Goal: Information Seeking & Learning: Learn about a topic

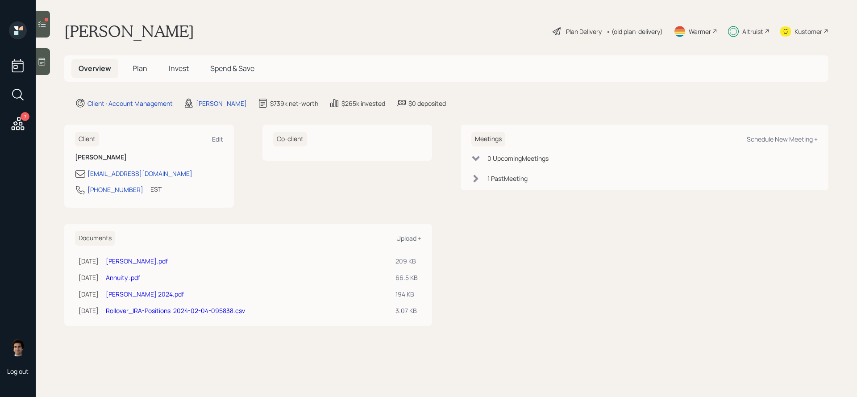
click at [174, 70] on span "Invest" at bounding box center [179, 68] width 20 height 10
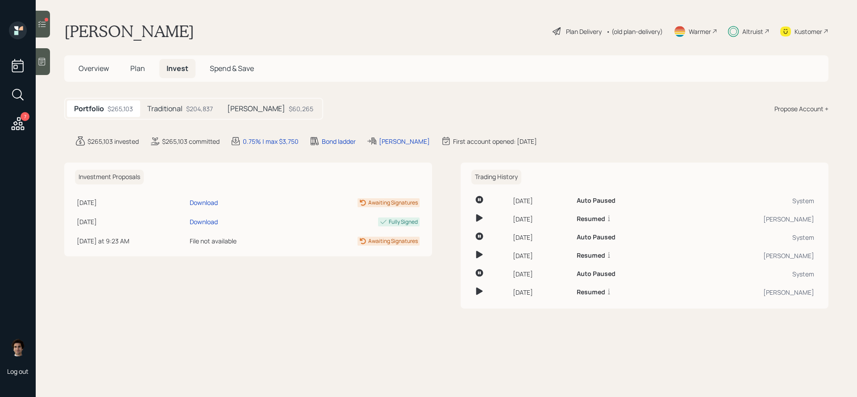
click at [195, 101] on div "Traditional $204,837" at bounding box center [180, 108] width 80 height 17
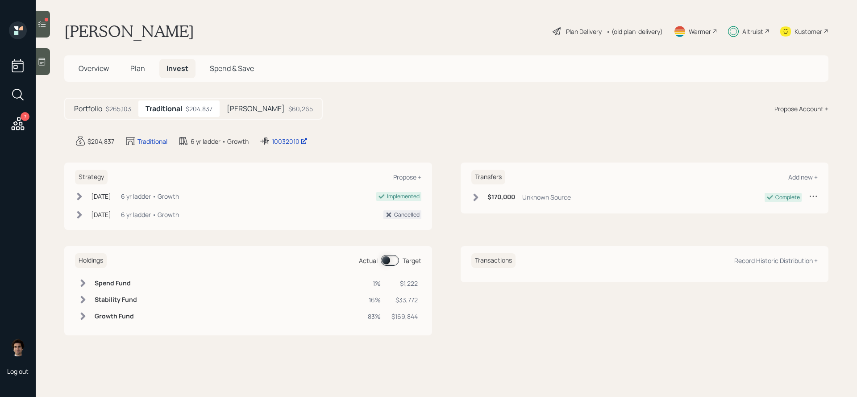
click at [246, 105] on h5 "[PERSON_NAME]" at bounding box center [256, 108] width 58 height 8
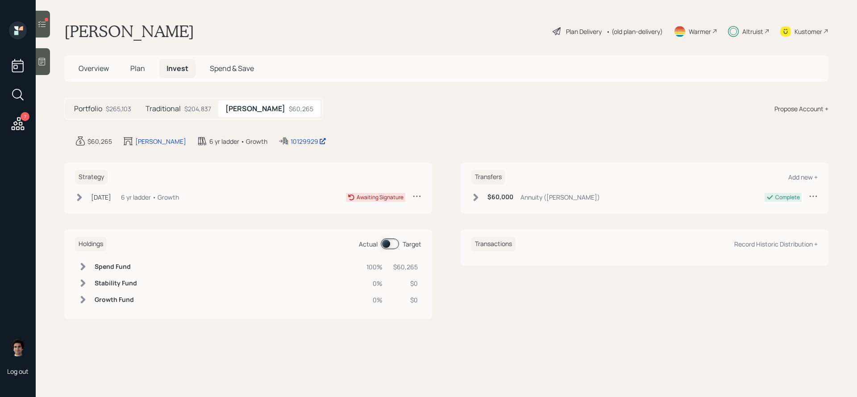
click at [178, 114] on div "Traditional $204,837" at bounding box center [178, 108] width 80 height 17
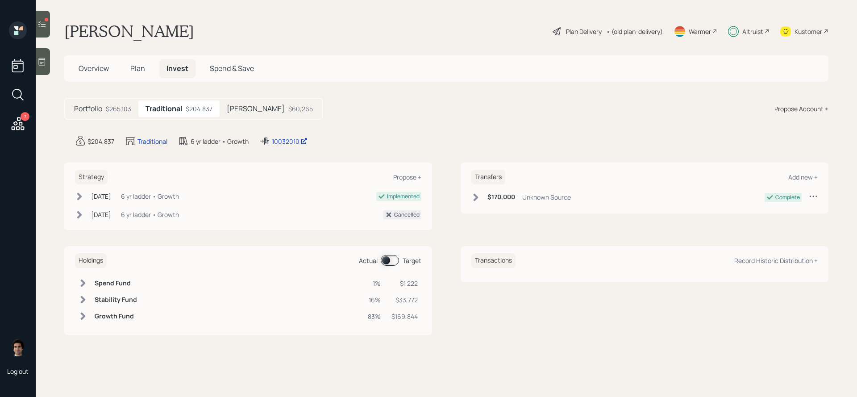
click at [224, 121] on main "[PERSON_NAME] Plan Delivery • (old plan-delivery) Warmer Altruist Kustomer Over…" at bounding box center [446, 198] width 821 height 397
click at [229, 113] on div "[PERSON_NAME] $60,265" at bounding box center [270, 108] width 100 height 17
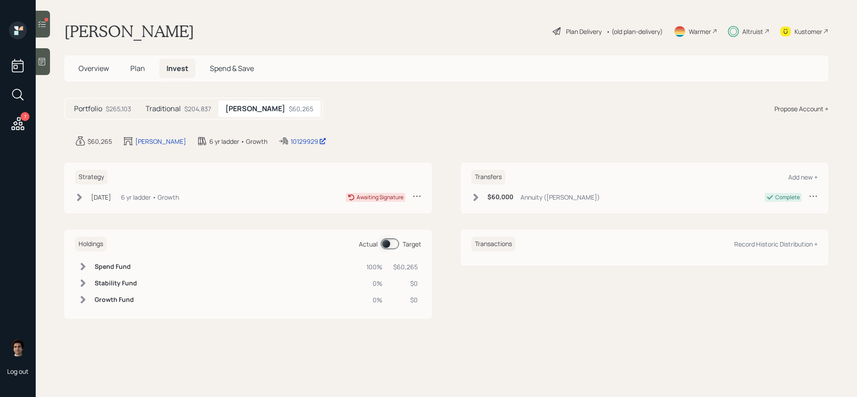
click at [142, 195] on div "6 yr ladder • Growth" at bounding box center [150, 196] width 58 height 9
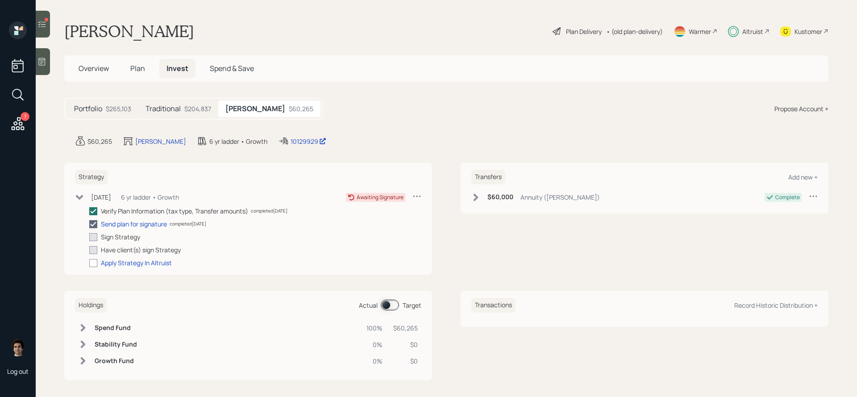
click at [104, 99] on div "Portfolio $265,103 Traditional $204,837 [PERSON_NAME] $60,265" at bounding box center [193, 109] width 259 height 22
click at [164, 107] on h5 "Traditional" at bounding box center [162, 108] width 35 height 8
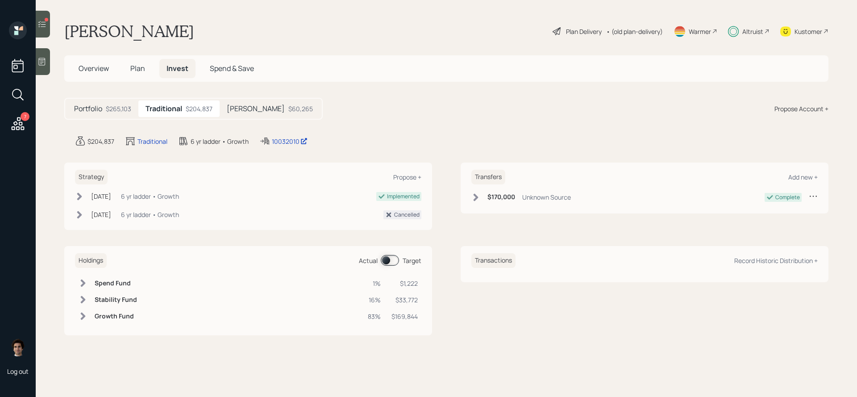
click at [107, 109] on div "$265,103" at bounding box center [118, 108] width 25 height 9
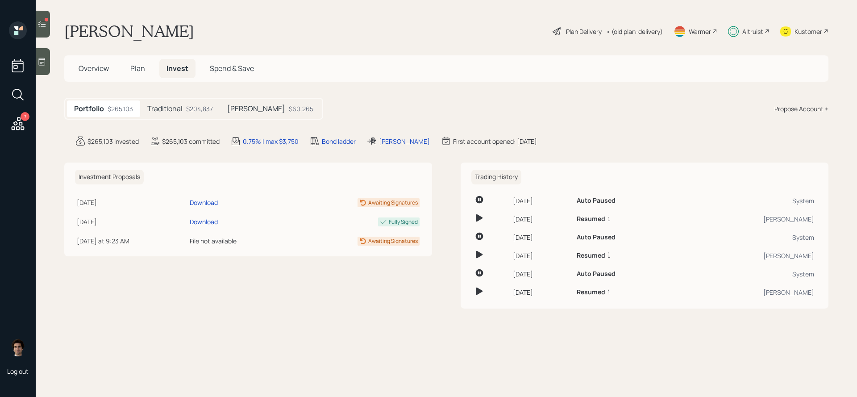
click at [249, 113] on h5 "[PERSON_NAME]" at bounding box center [256, 108] width 58 height 8
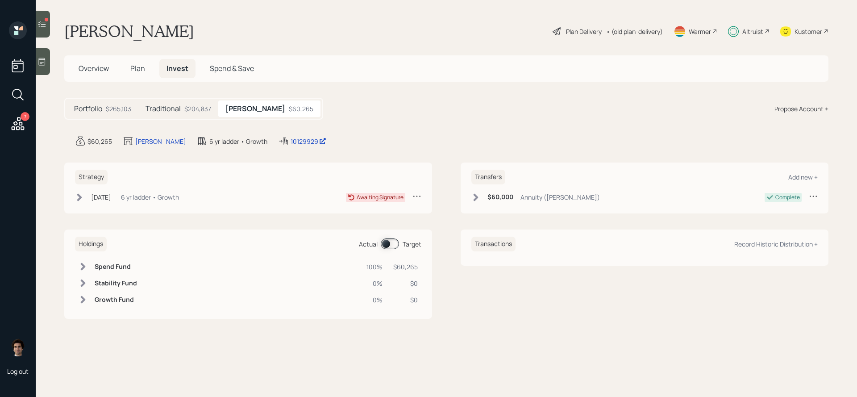
click at [386, 245] on span at bounding box center [390, 243] width 18 height 11
click at [387, 245] on span at bounding box center [390, 243] width 18 height 11
click at [21, 124] on icon at bounding box center [18, 124] width 16 height 16
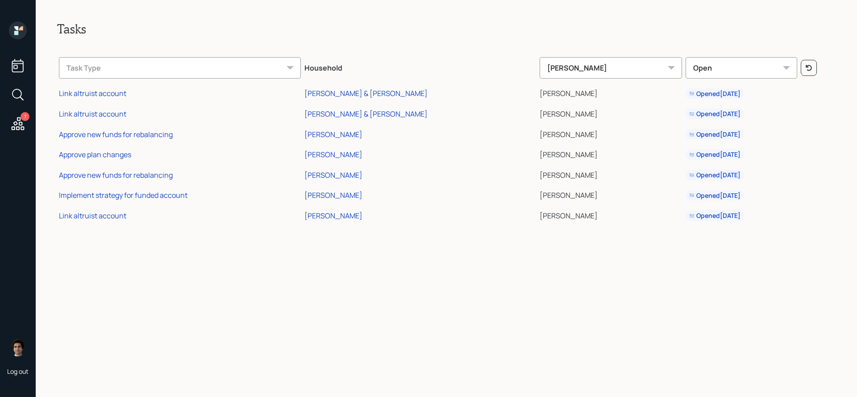
click at [346, 190] on td "[PERSON_NAME]" at bounding box center [420, 194] width 235 height 21
click at [346, 192] on div "[PERSON_NAME]" at bounding box center [333, 195] width 58 height 10
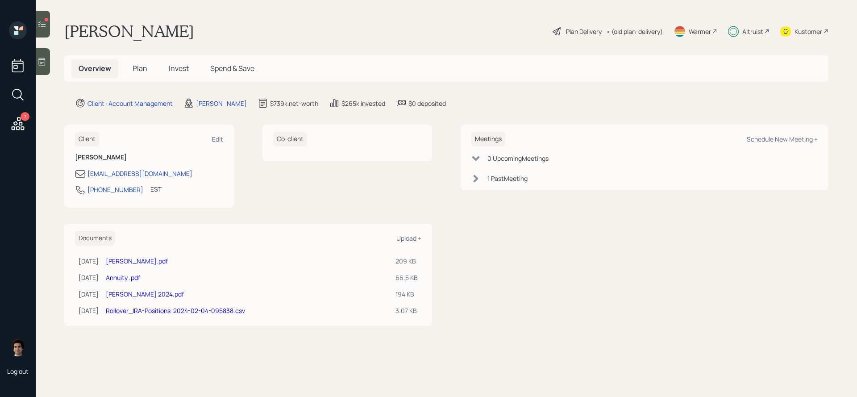
click at [788, 35] on icon at bounding box center [785, 31] width 11 height 10
